Goal: Task Accomplishment & Management: Use online tool/utility

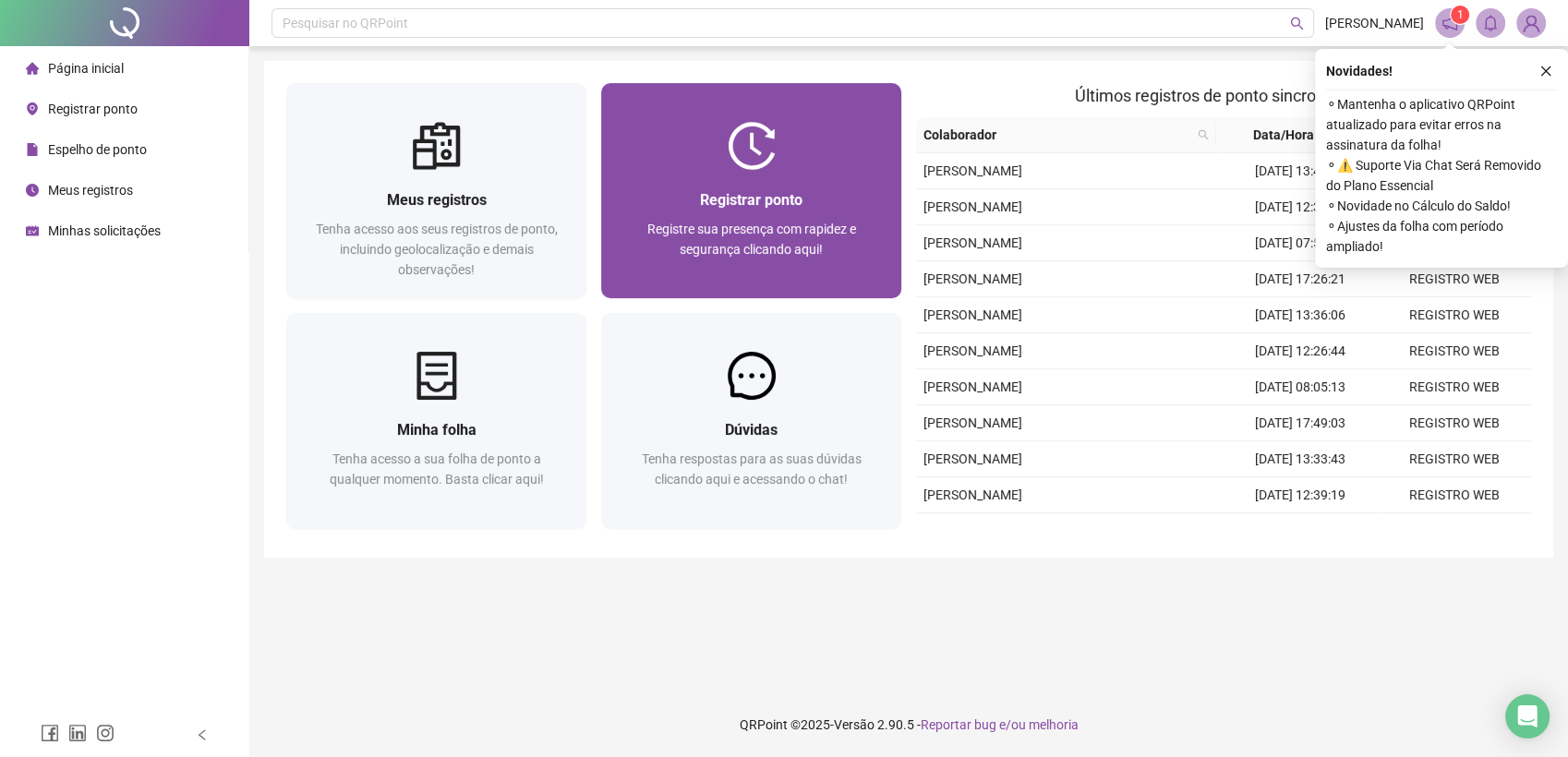
click at [786, 212] on div "Registrar ponto Registre sua presença com rapidez e segurança clicando aqui!" at bounding box center [750, 234] width 255 height 91
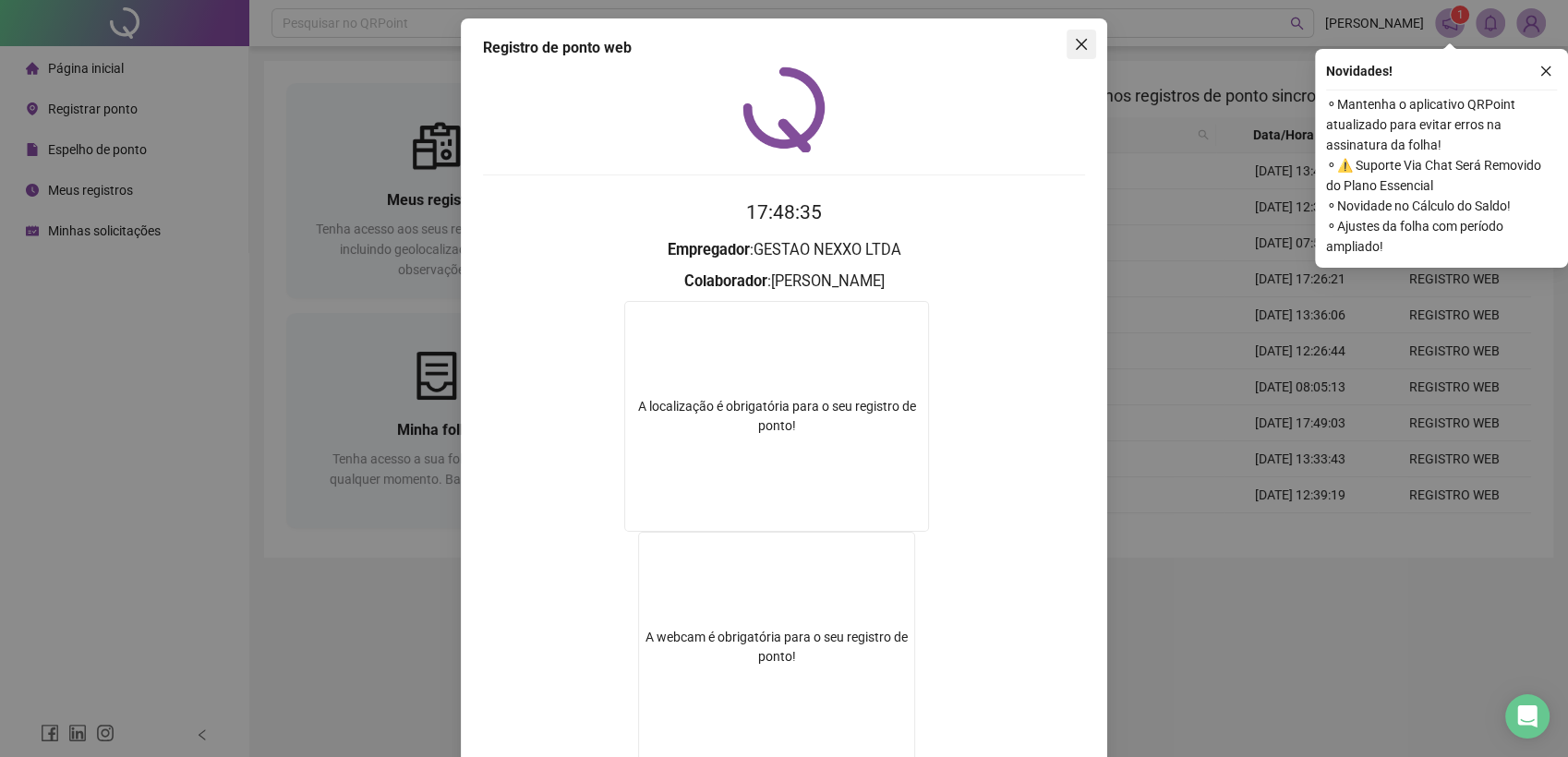
click at [1074, 44] on icon "close" at bounding box center [1081, 43] width 14 height 14
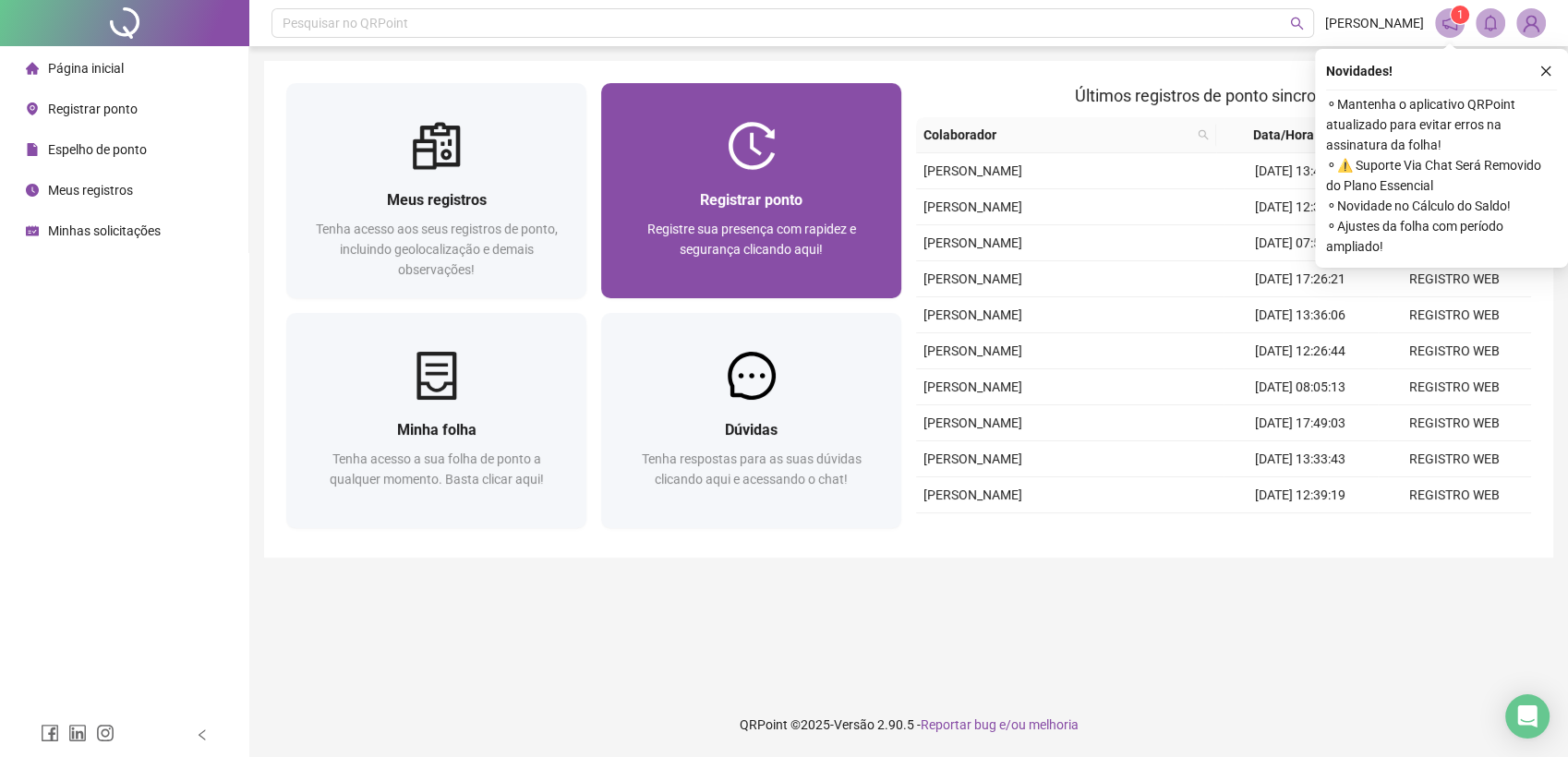
click at [732, 196] on span "Registrar ponto" at bounding box center [751, 199] width 102 height 17
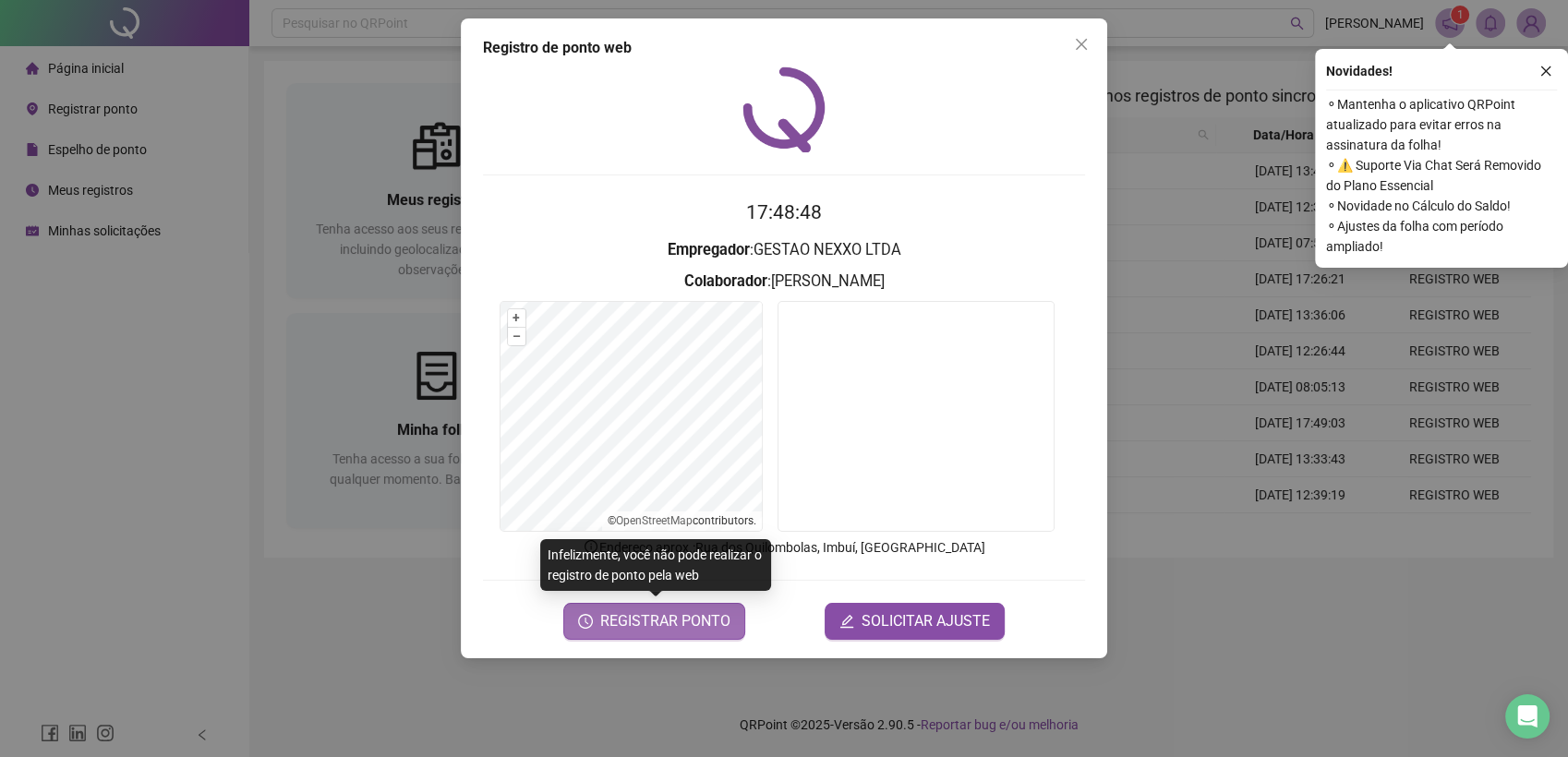
click at [642, 621] on span "REGISTRAR PONTO" at bounding box center [665, 621] width 130 height 22
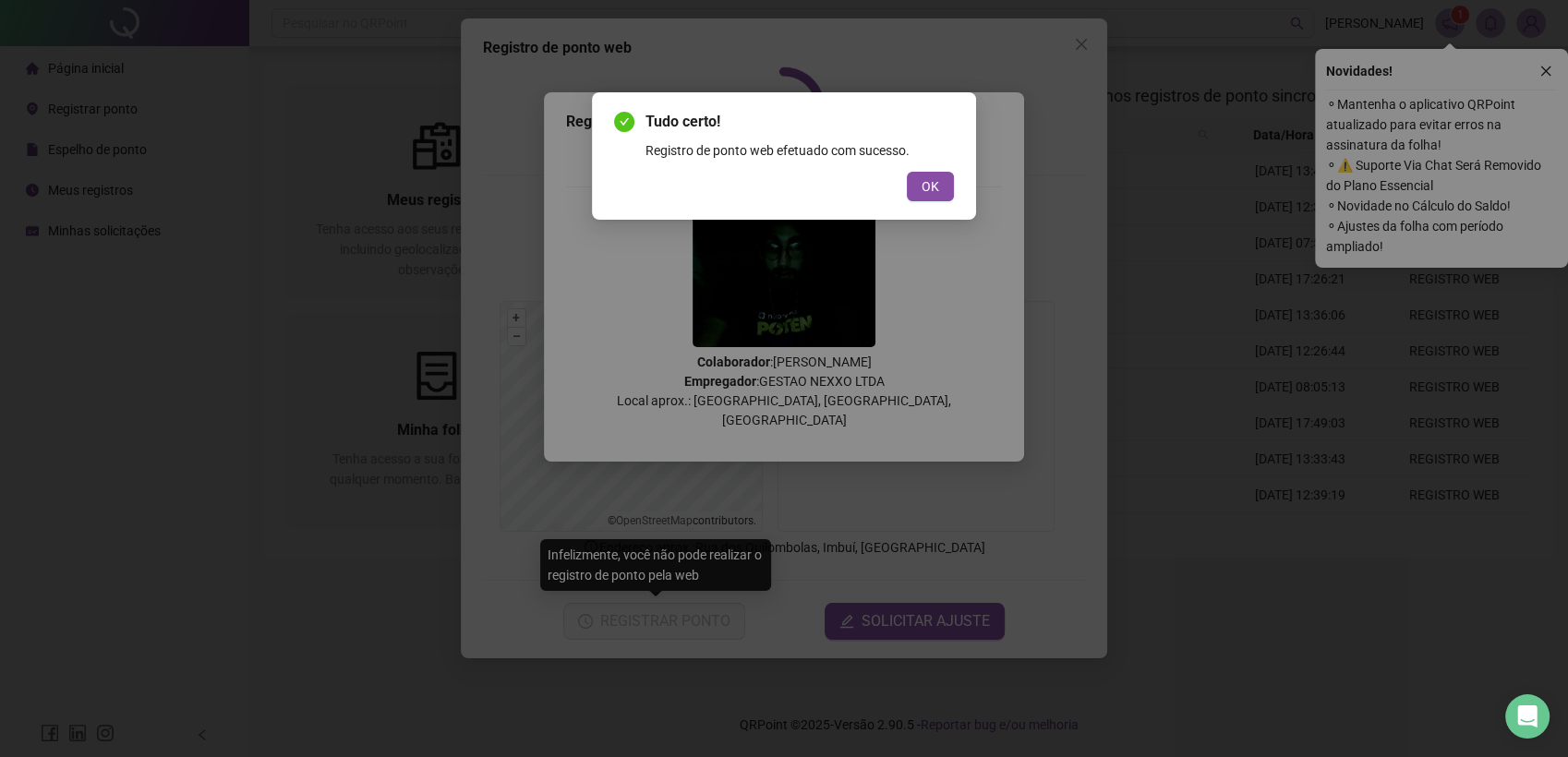
click at [943, 205] on div "Tudo certo! Registro de ponto web efetuado com sucesso. OK" at bounding box center [783, 156] width 384 height 127
click at [943, 196] on button "OK" at bounding box center [929, 186] width 47 height 30
